Goal: Task Accomplishment & Management: Complete application form

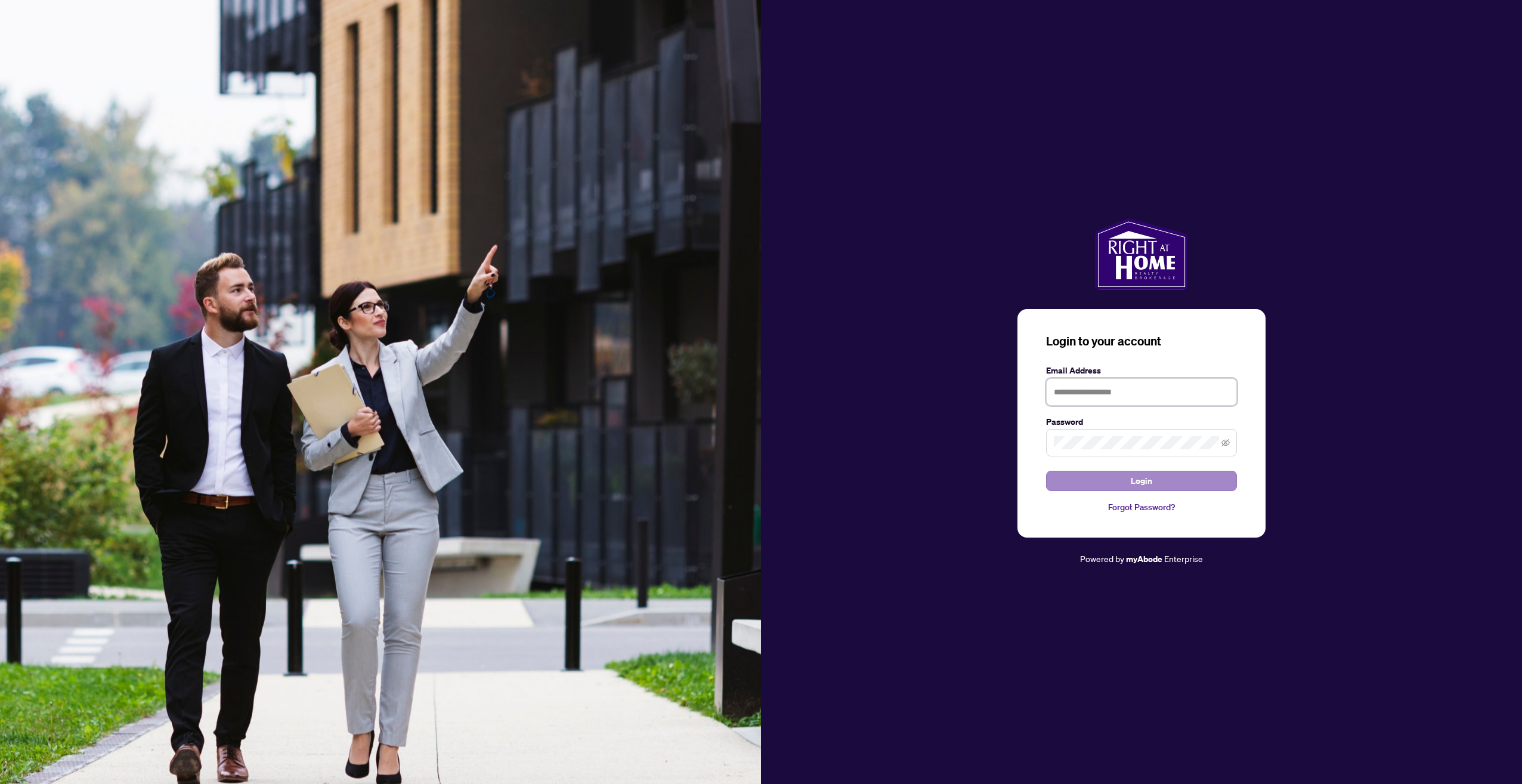
type input "**********"
click at [1148, 477] on span "Login" at bounding box center [1142, 480] width 21 height 19
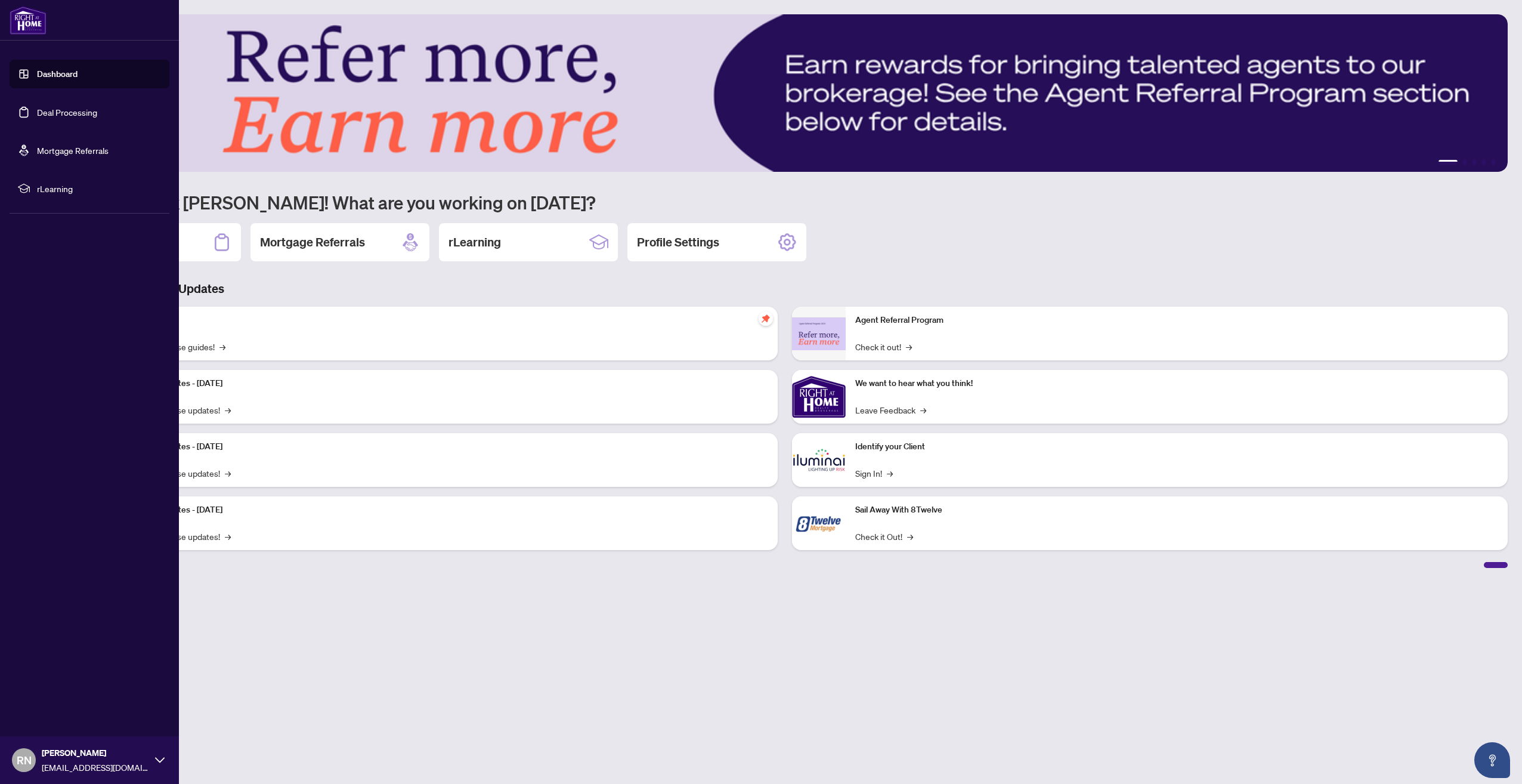
click at [40, 112] on link "Deal Processing" at bounding box center [67, 113] width 60 height 11
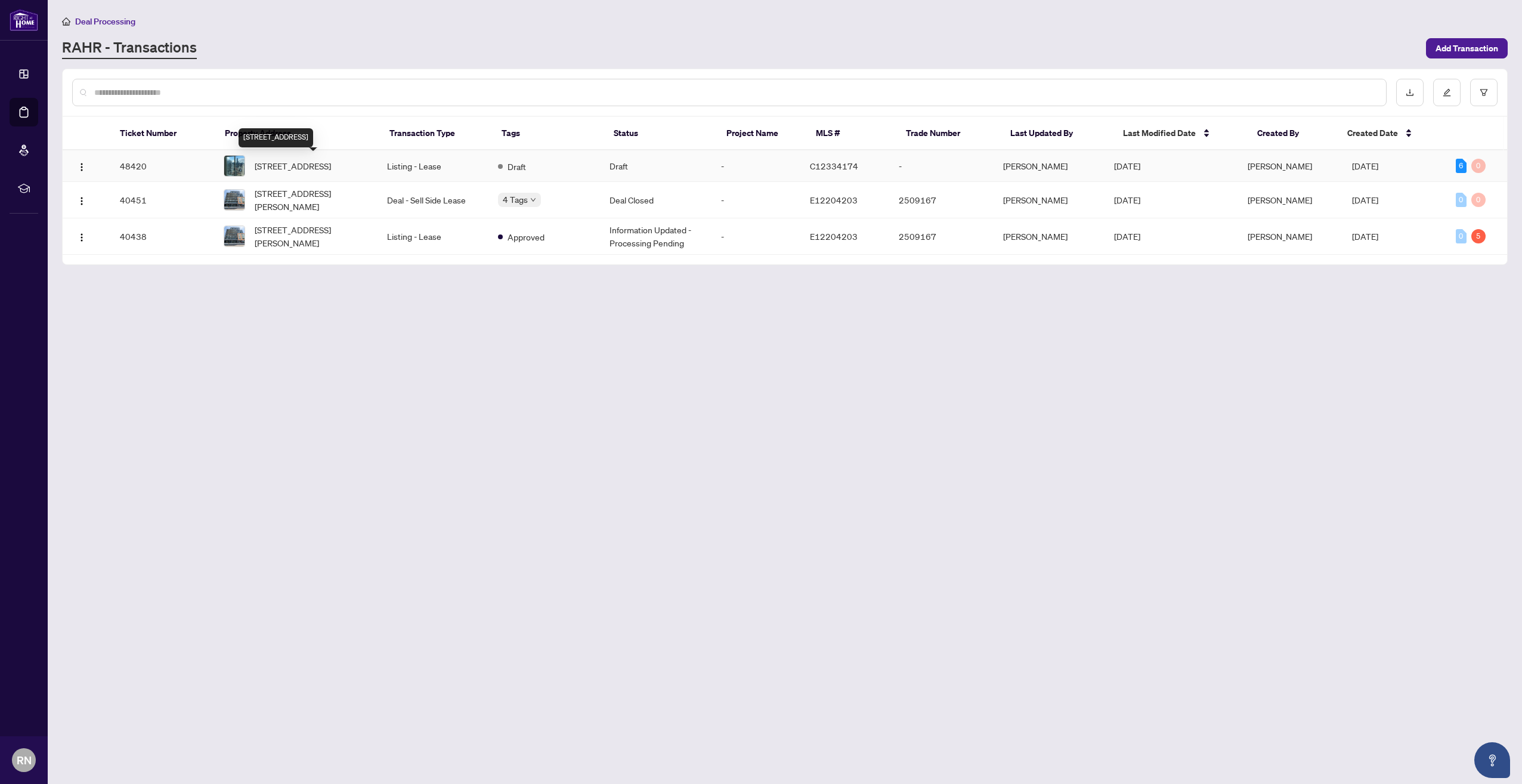
click at [293, 160] on span "[STREET_ADDRESS]" at bounding box center [293, 166] width 76 height 13
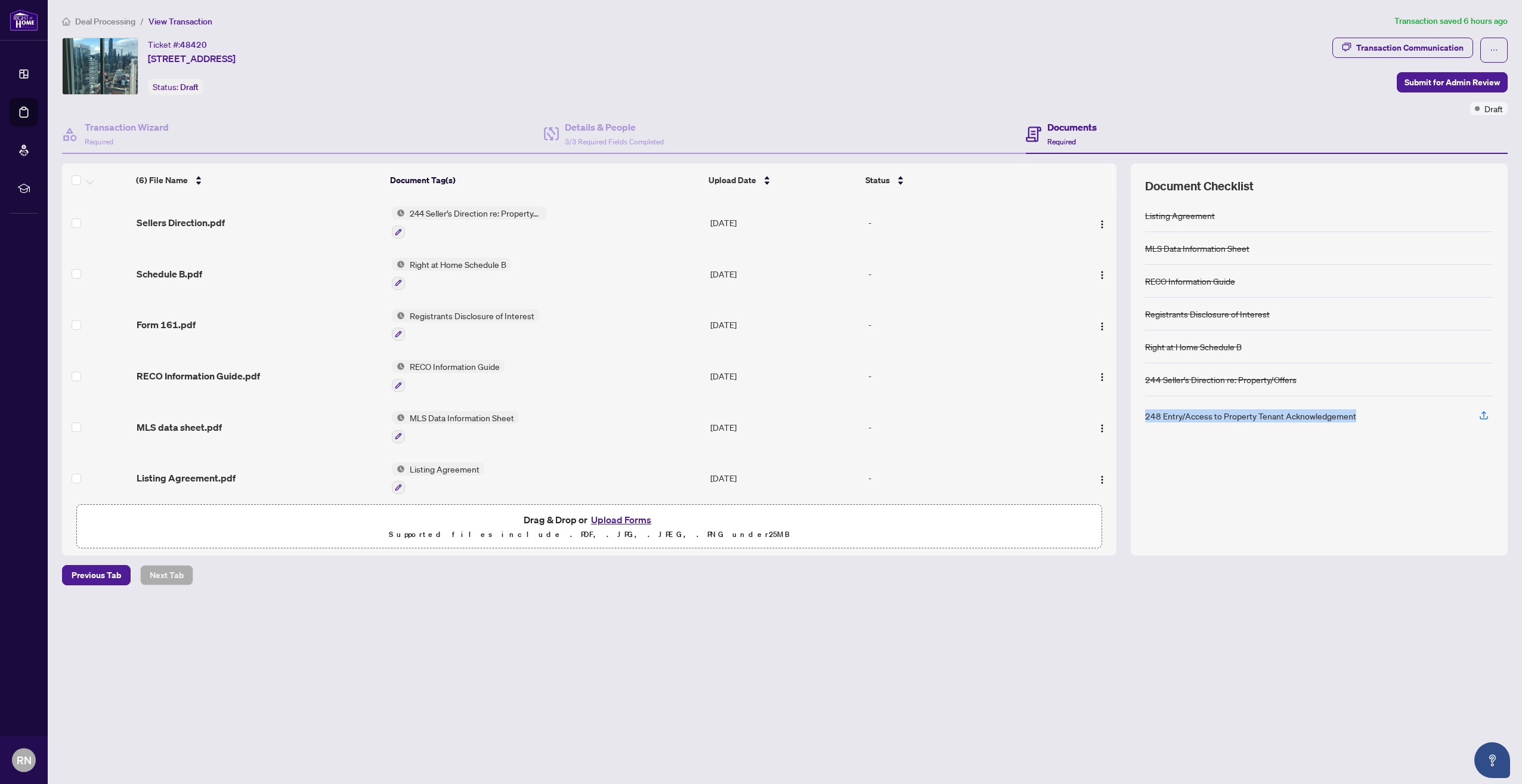
drag, startPoint x: 1358, startPoint y: 413, endPoint x: 1144, endPoint y: 412, distance: 214.0
click at [1144, 412] on div "Document Checklist Listing Agreement MLS Data Information Sheet RECO Informatio…" at bounding box center [1320, 359] width 377 height 392
click at [1226, 462] on div "Listing Agreement MLS Data Information Sheet RECO Information Guide Registrants…" at bounding box center [1319, 369] width 348 height 342
drag, startPoint x: 1146, startPoint y: 416, endPoint x: 1365, endPoint y: 408, distance: 219.1
click at [1365, 408] on div "248 Entry/Access to Property Tenant Acknowledgement" at bounding box center [1319, 416] width 348 height 40
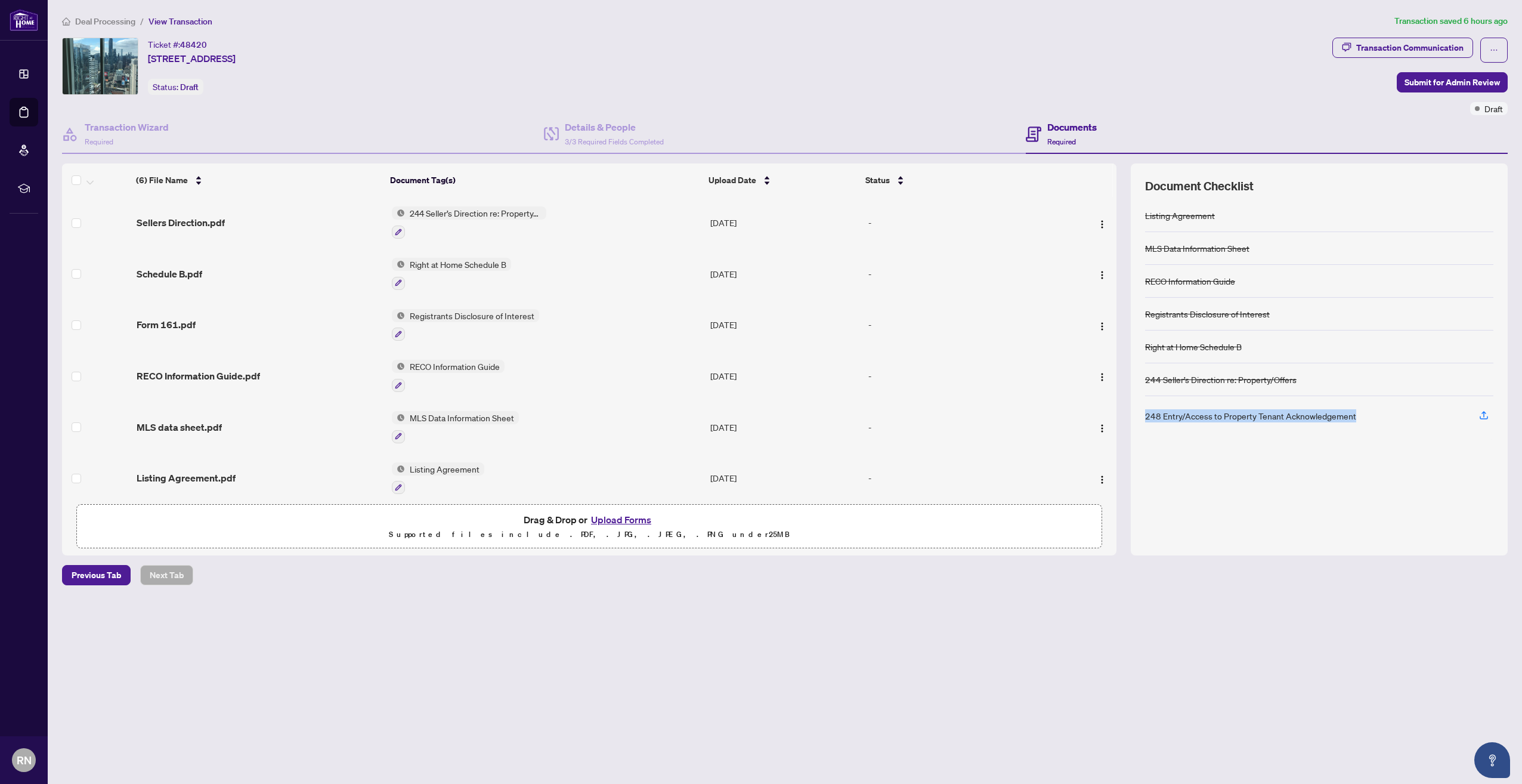
drag, startPoint x: 1365, startPoint y: 408, endPoint x: 1356, endPoint y: 415, distance: 11.4
click at [1356, 415] on div "248 Entry/Access to Property Tenant Acknowledgement" at bounding box center [1319, 416] width 348 height 40
click at [1356, 413] on div "248 Entry/Access to Property Tenant Acknowledgement" at bounding box center [1319, 416] width 348 height 40
click at [1356, 415] on div "248 Entry/Access to Property Tenant Acknowledgement" at bounding box center [1319, 416] width 348 height 40
drag, startPoint x: 1146, startPoint y: 415, endPoint x: 1356, endPoint y: 411, distance: 210.0
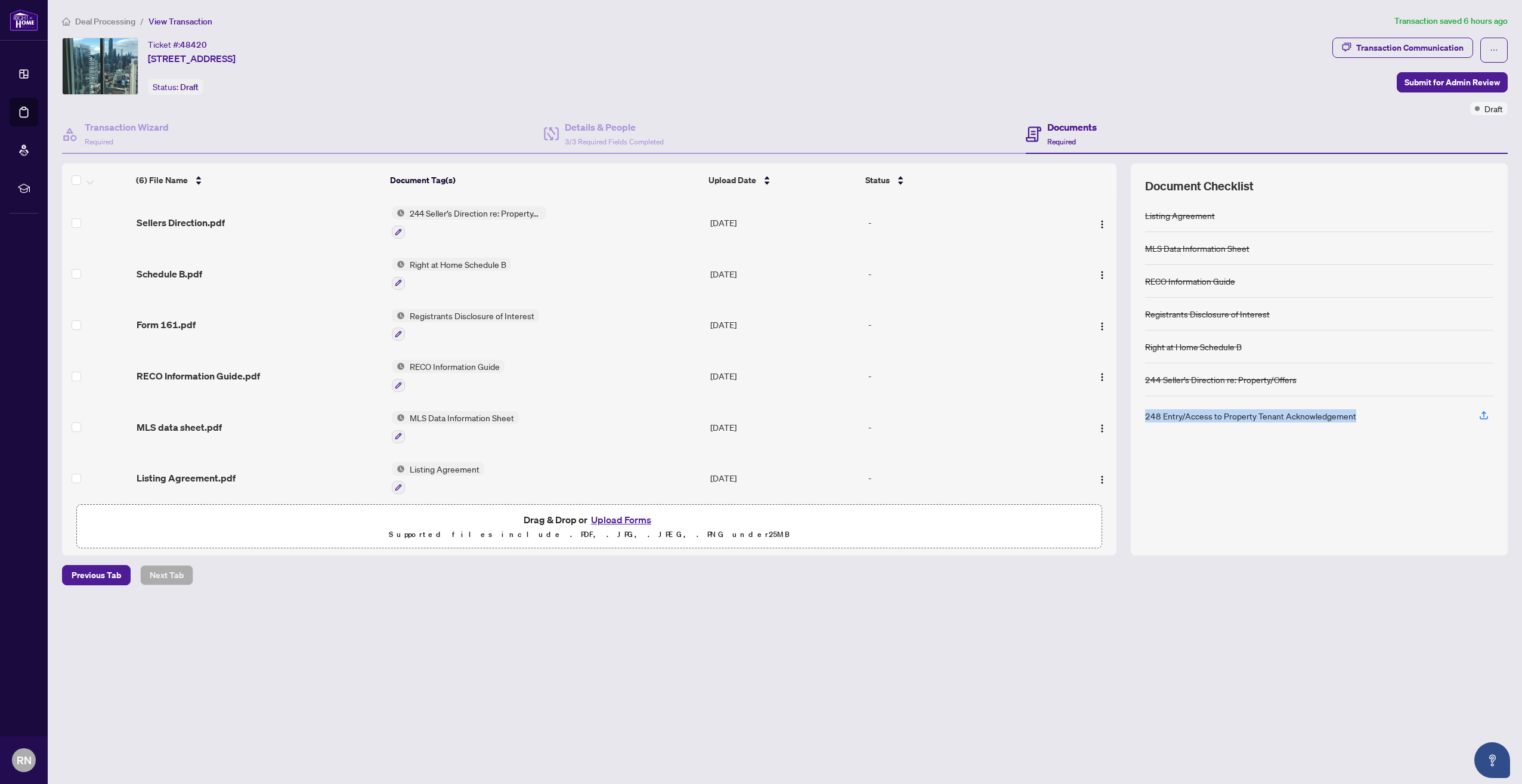
click at [1356, 411] on div "248 Entry/Access to Property Tenant Acknowledgement" at bounding box center [1319, 416] width 348 height 40
click at [1432, 86] on span "Submit for Admin Review" at bounding box center [1452, 82] width 95 height 19
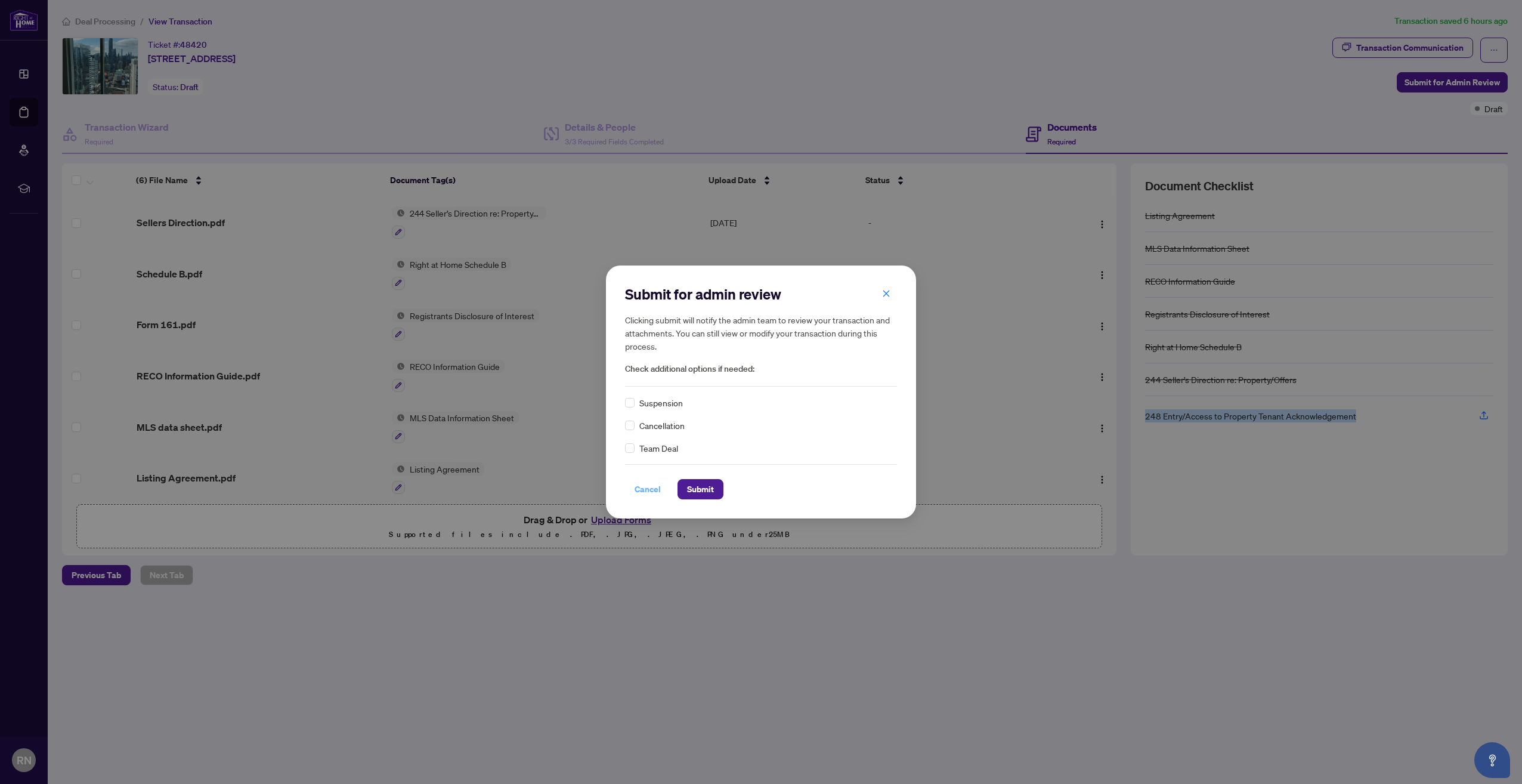
click at [652, 491] on span "Cancel" at bounding box center [648, 489] width 26 height 19
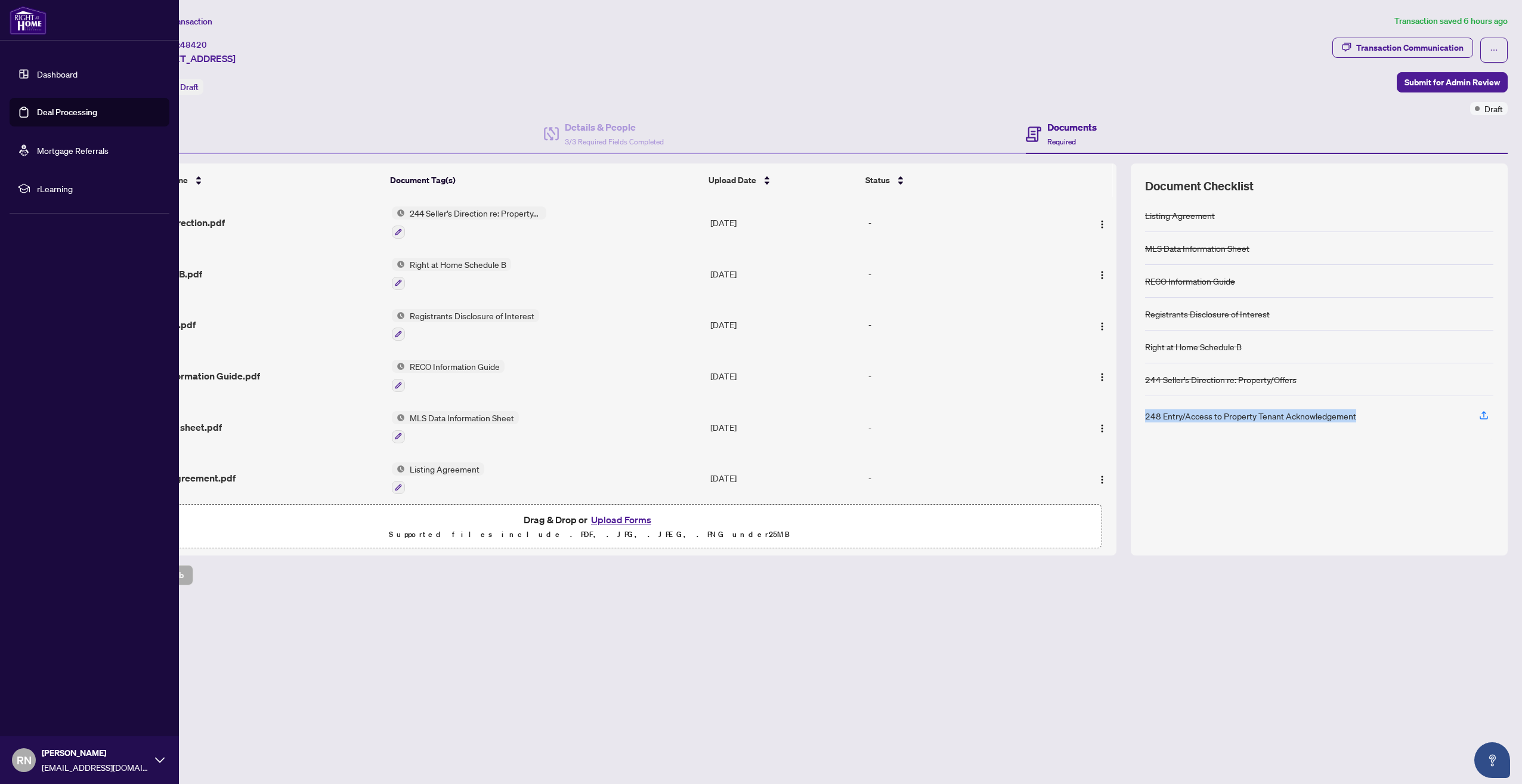
click at [75, 114] on link "Deal Processing" at bounding box center [67, 113] width 60 height 11
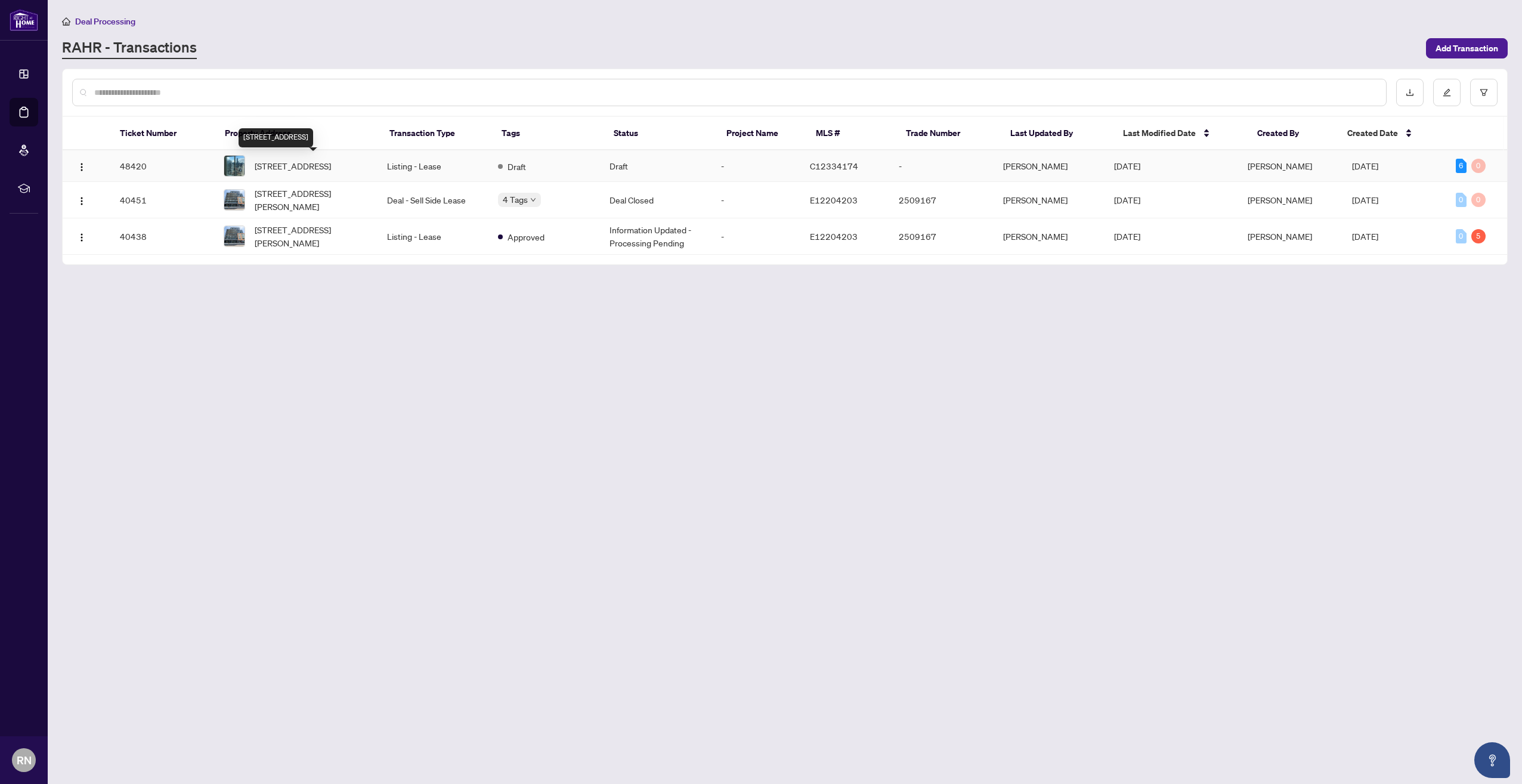
click at [315, 163] on span "[STREET_ADDRESS]" at bounding box center [293, 166] width 76 height 13
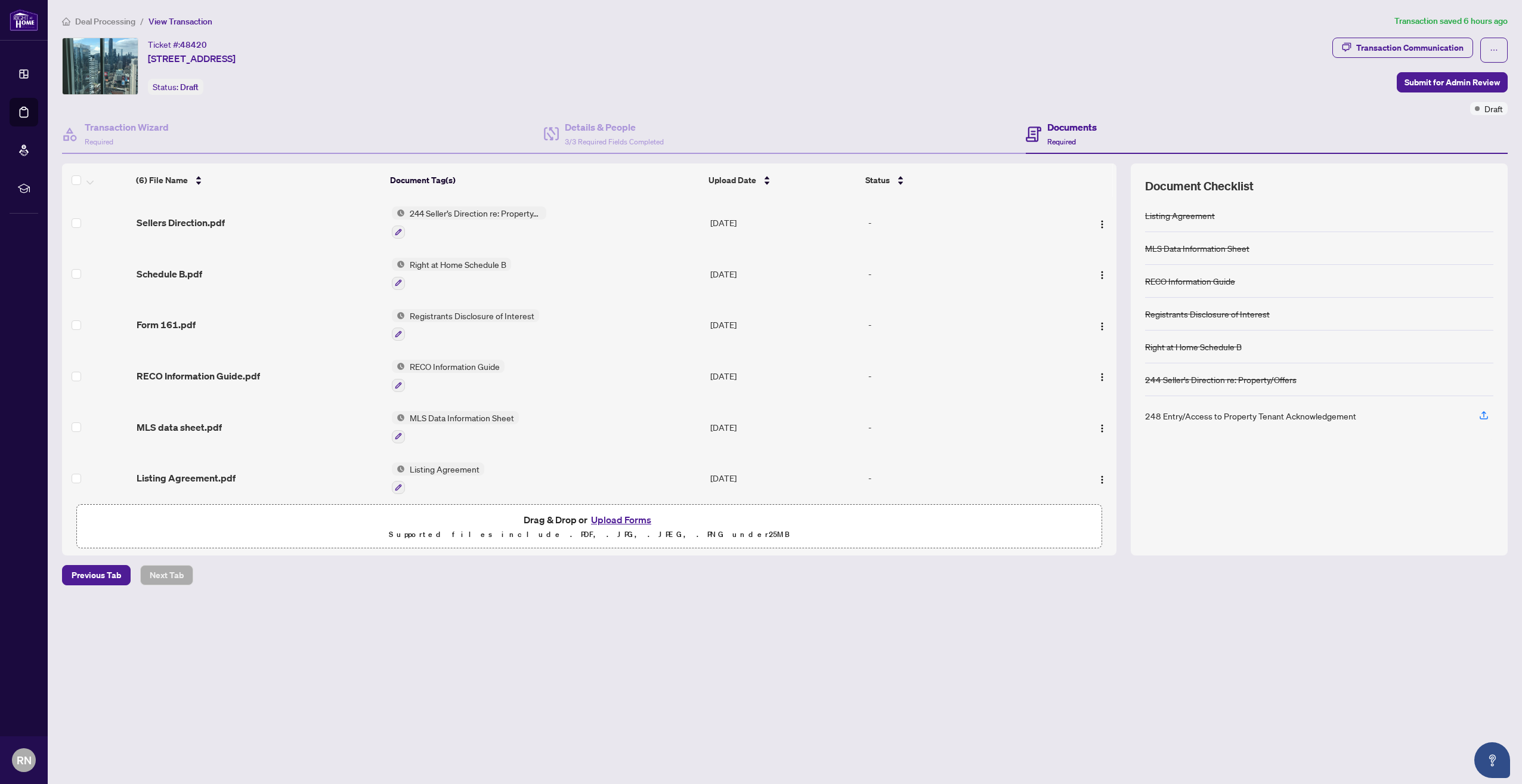
click at [869, 220] on div "-" at bounding box center [962, 222] width 188 height 13
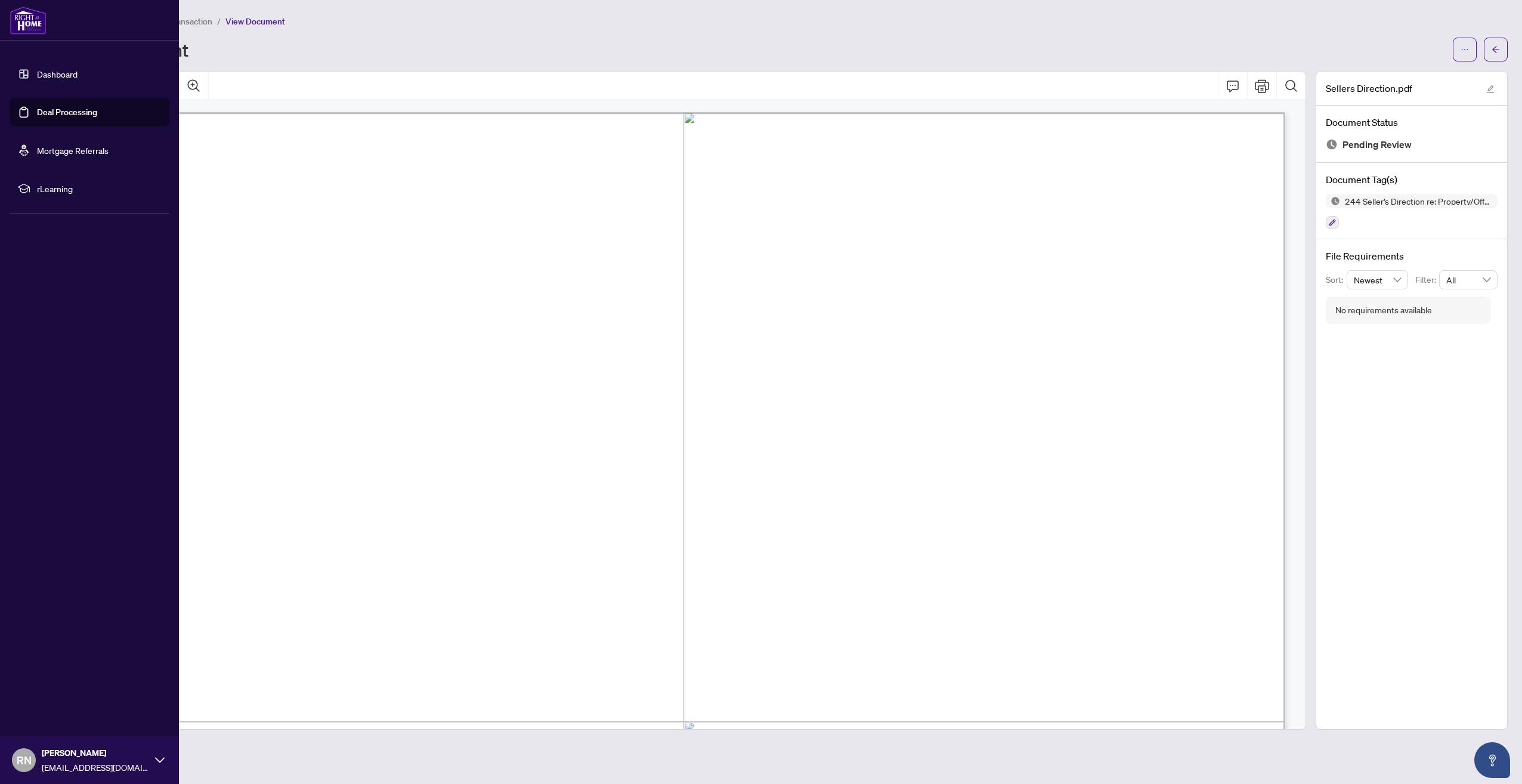
click at [67, 70] on link "Dashboard" at bounding box center [57, 75] width 40 height 11
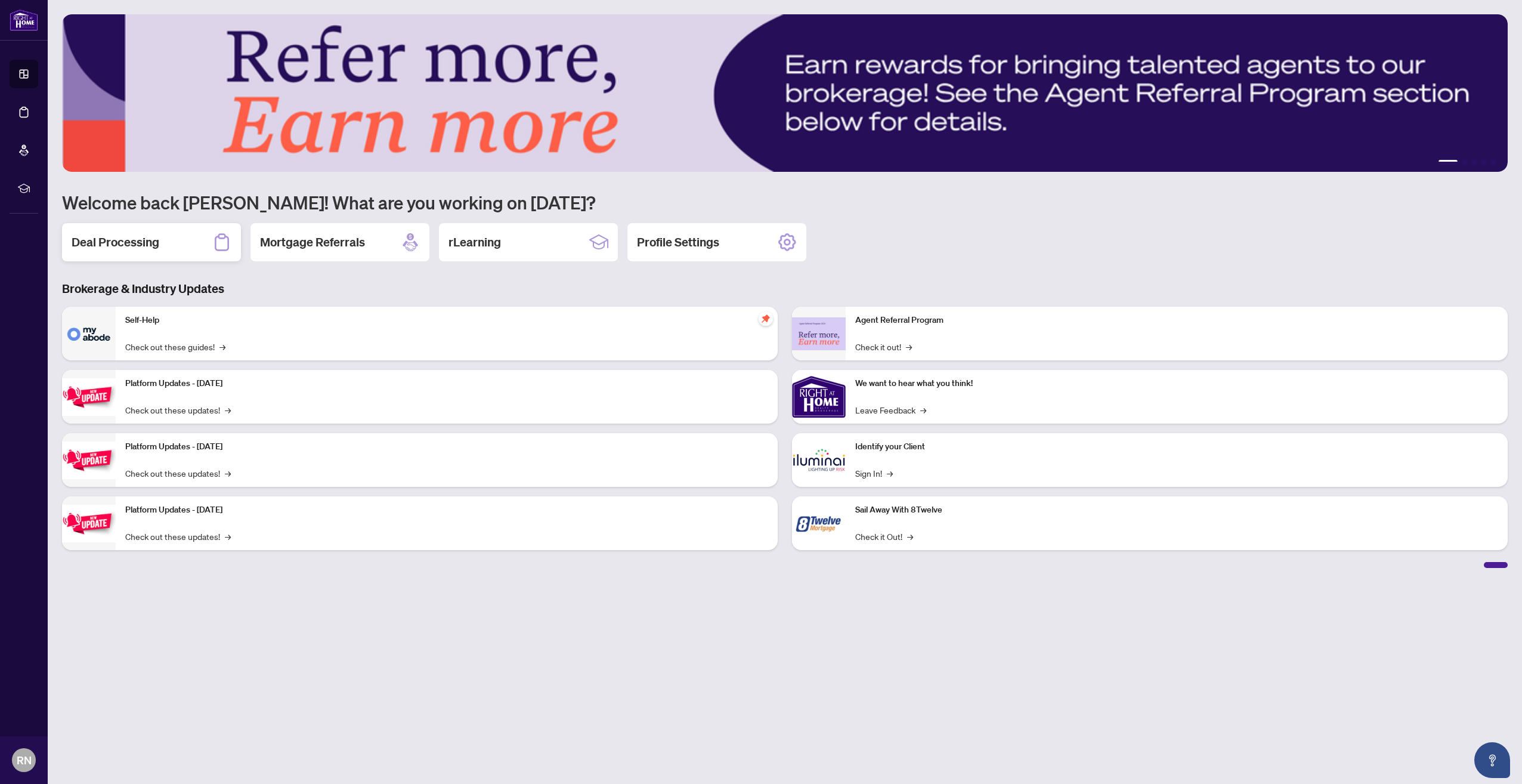
click at [194, 255] on div "Deal Processing" at bounding box center [151, 242] width 179 height 38
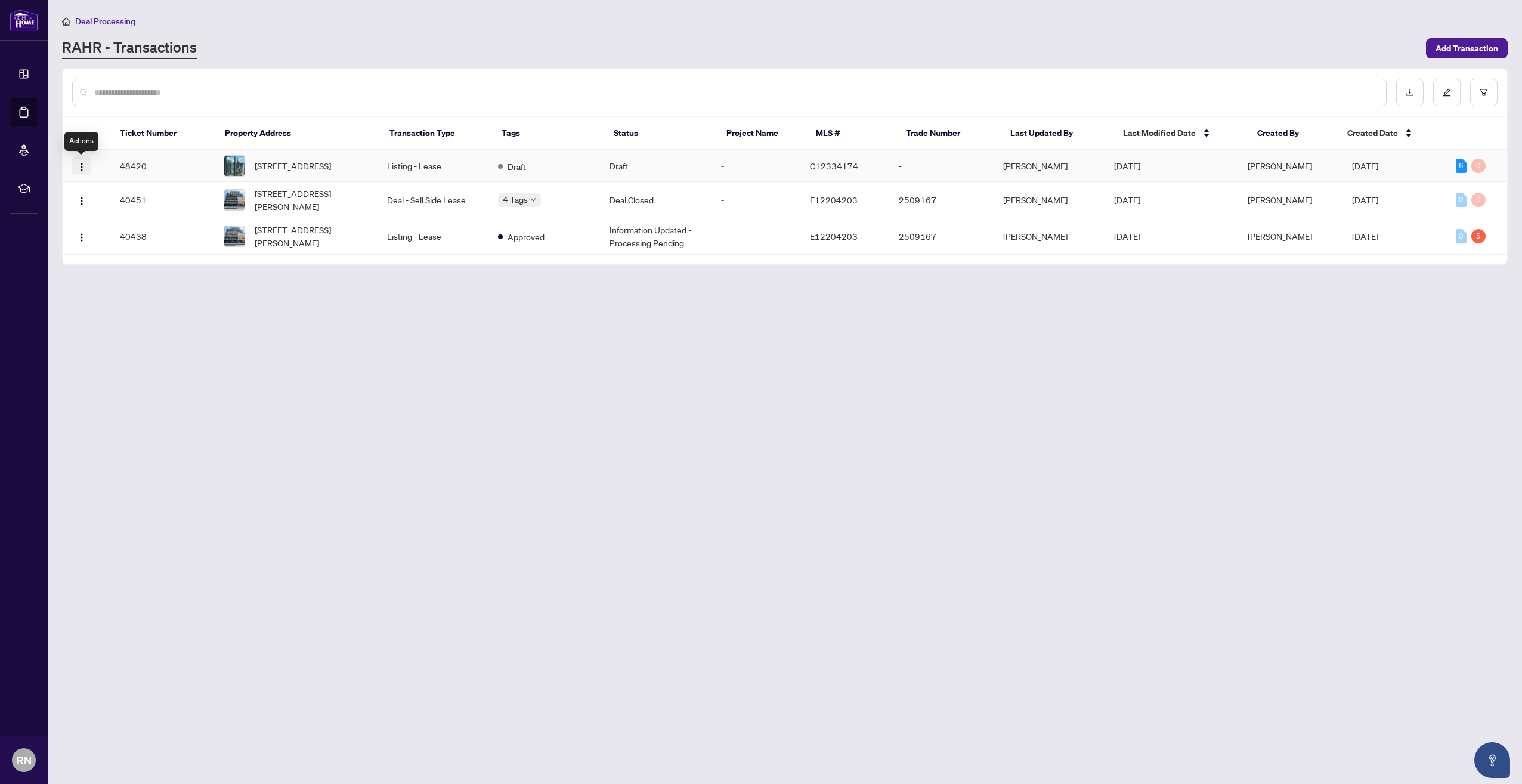
click at [82, 170] on img "button" at bounding box center [82, 167] width 10 height 10
click at [522, 166] on span "Draft" at bounding box center [516, 166] width 18 height 13
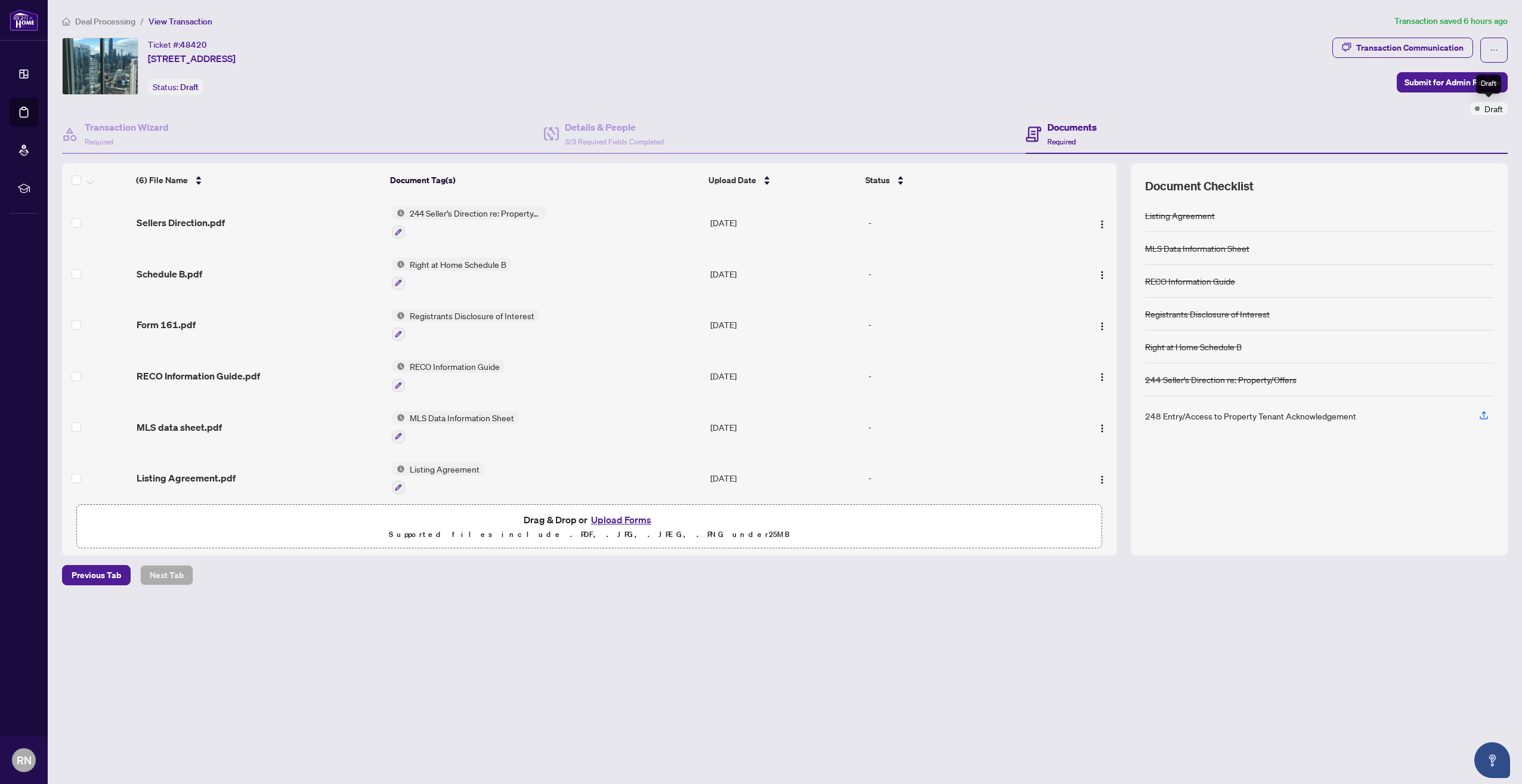
click at [1491, 112] on span "Draft" at bounding box center [1493, 109] width 18 height 13
click at [1052, 128] on h4 "Documents" at bounding box center [1072, 127] width 49 height 14
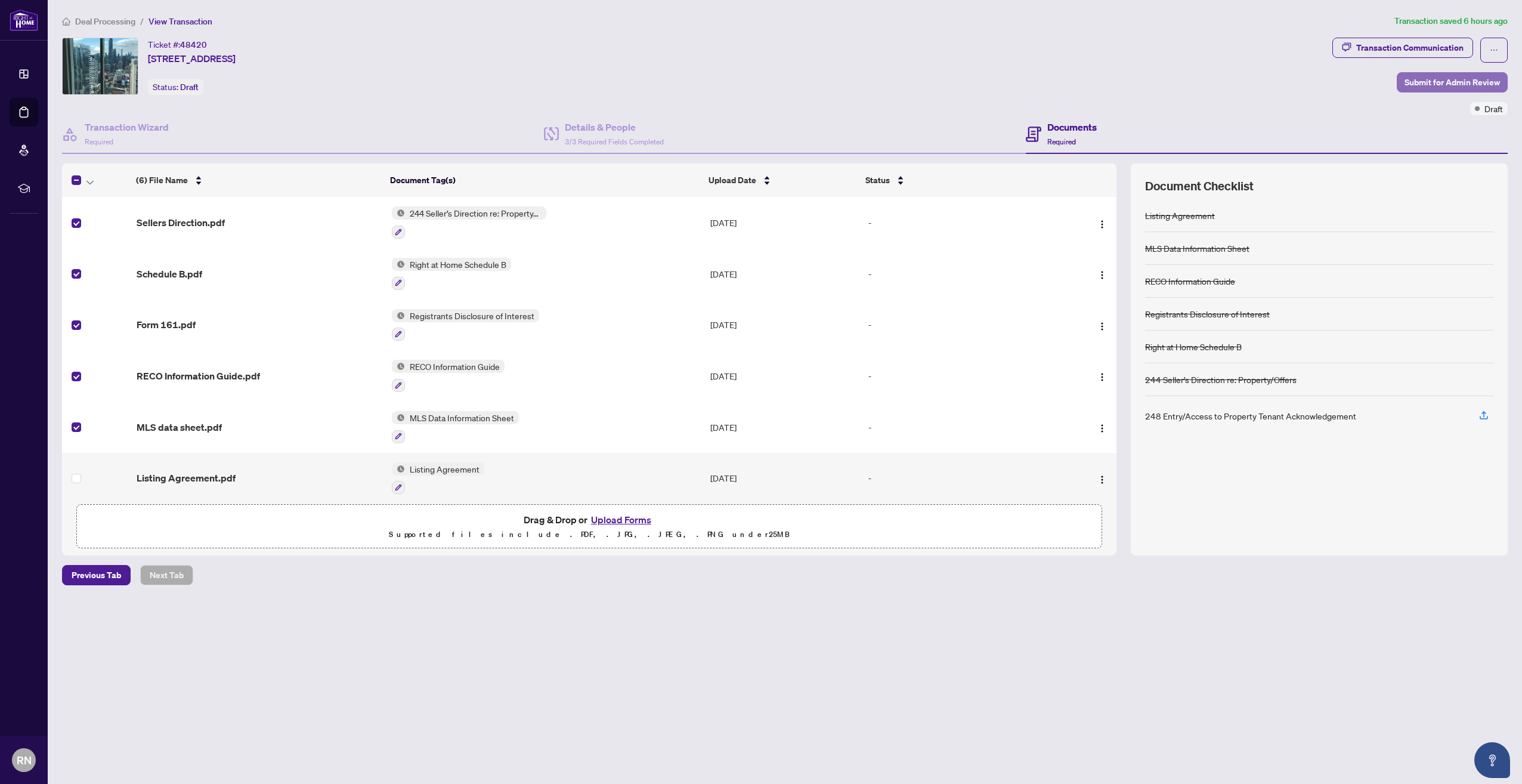
click at [1440, 80] on span "Submit for Admin Review" at bounding box center [1452, 82] width 95 height 19
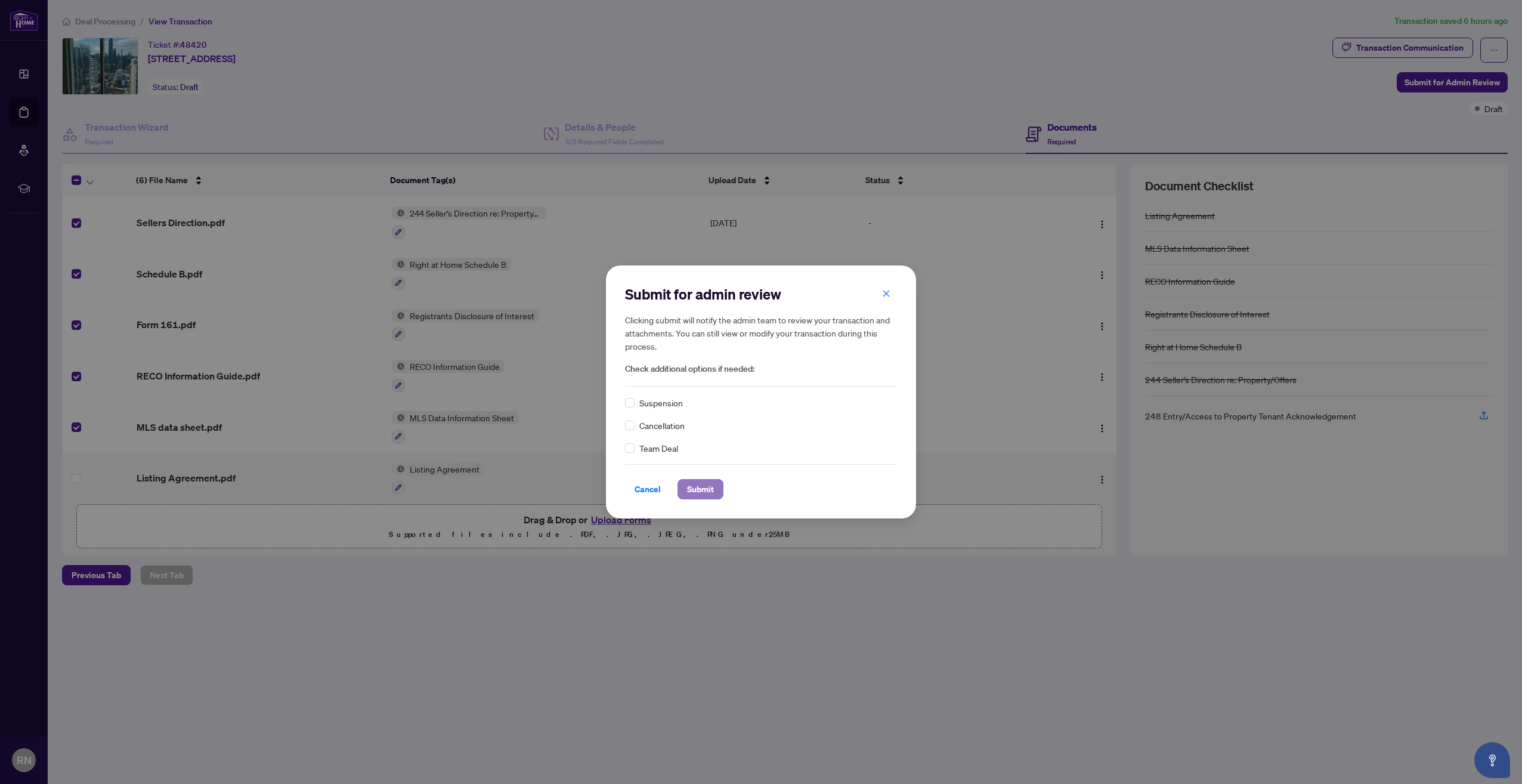
click at [707, 486] on span "Submit" at bounding box center [701, 489] width 27 height 19
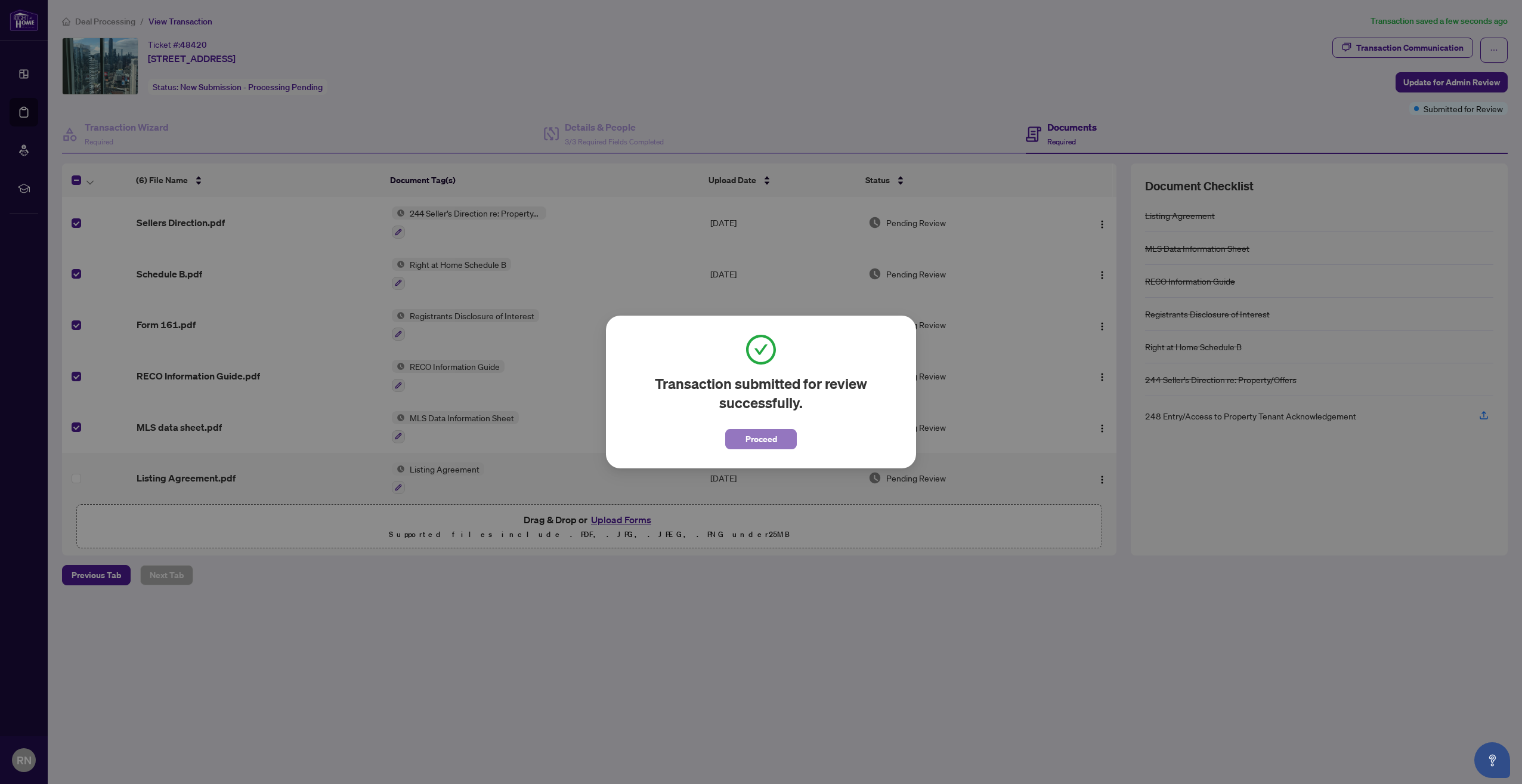
click at [758, 439] on span "Proceed" at bounding box center [762, 439] width 32 height 19
